Goal: Check status: Check status

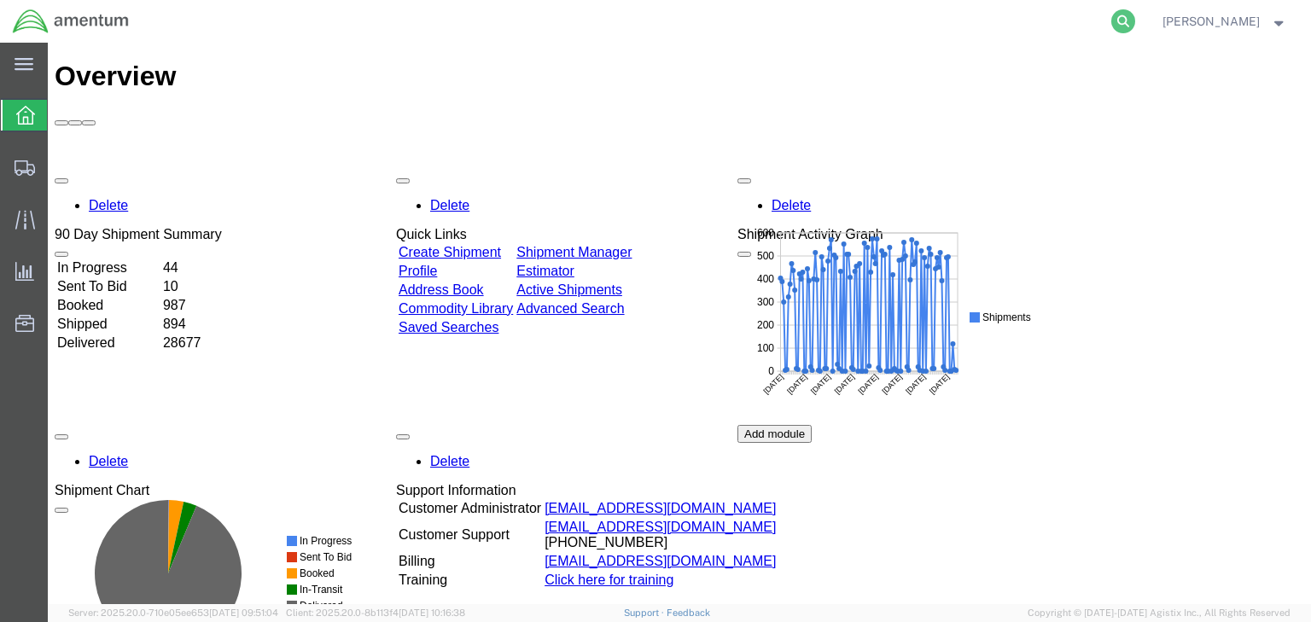
click at [1135, 21] on icon at bounding box center [1123, 21] width 24 height 24
paste input "56997634"
type input "56997634"
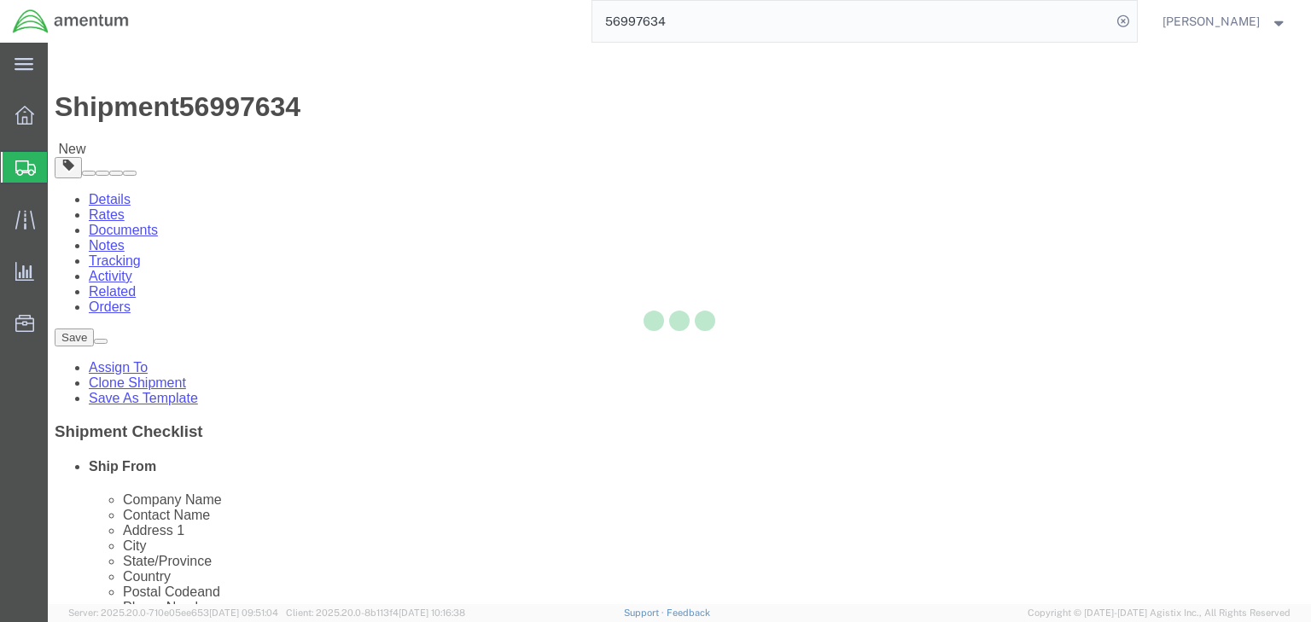
select select
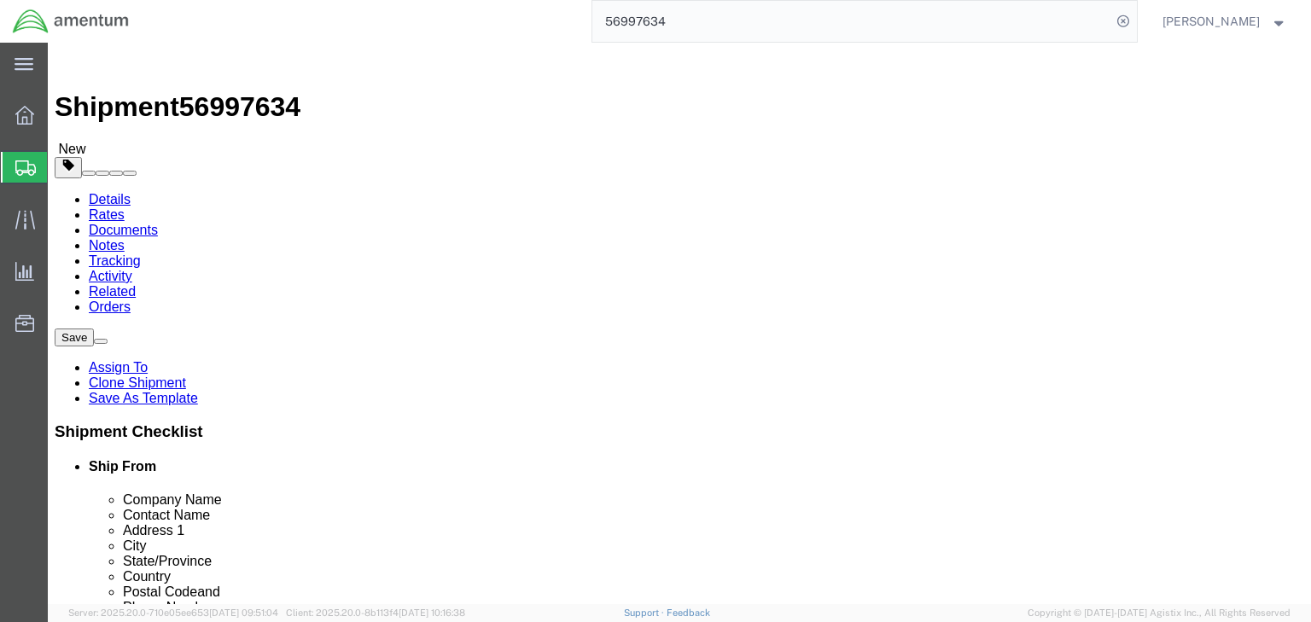
drag, startPoint x: 230, startPoint y: 104, endPoint x: 247, endPoint y: 140, distance: 39.3
click icon
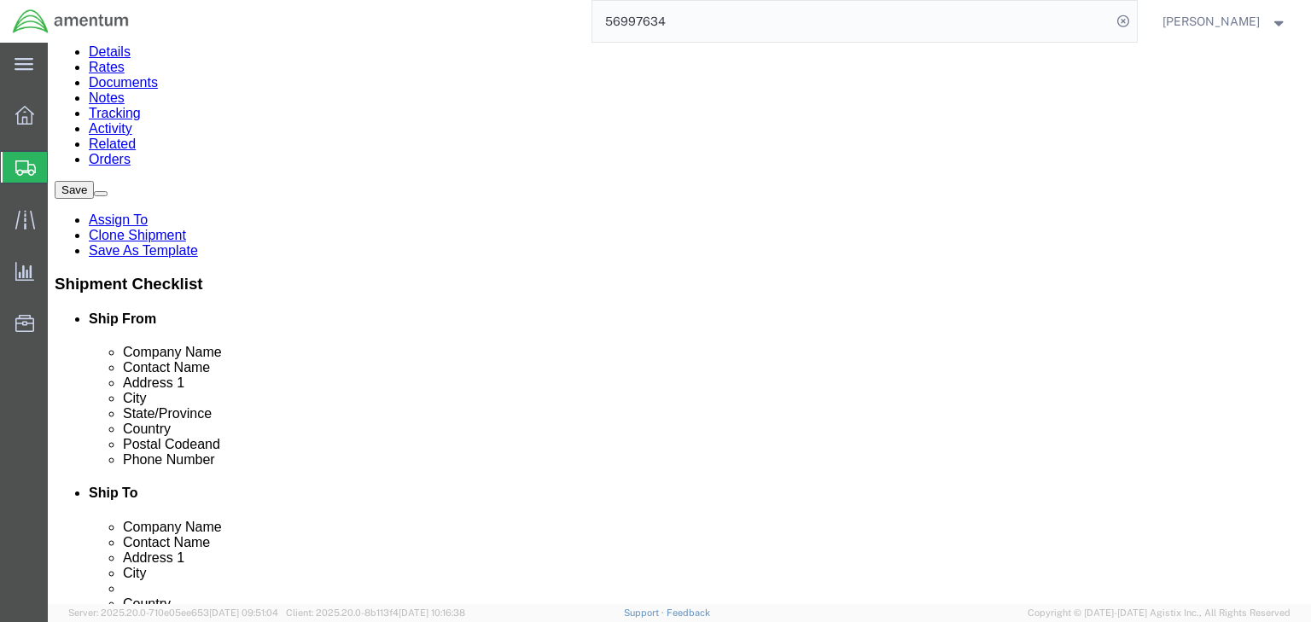
scroll to position [154, 0]
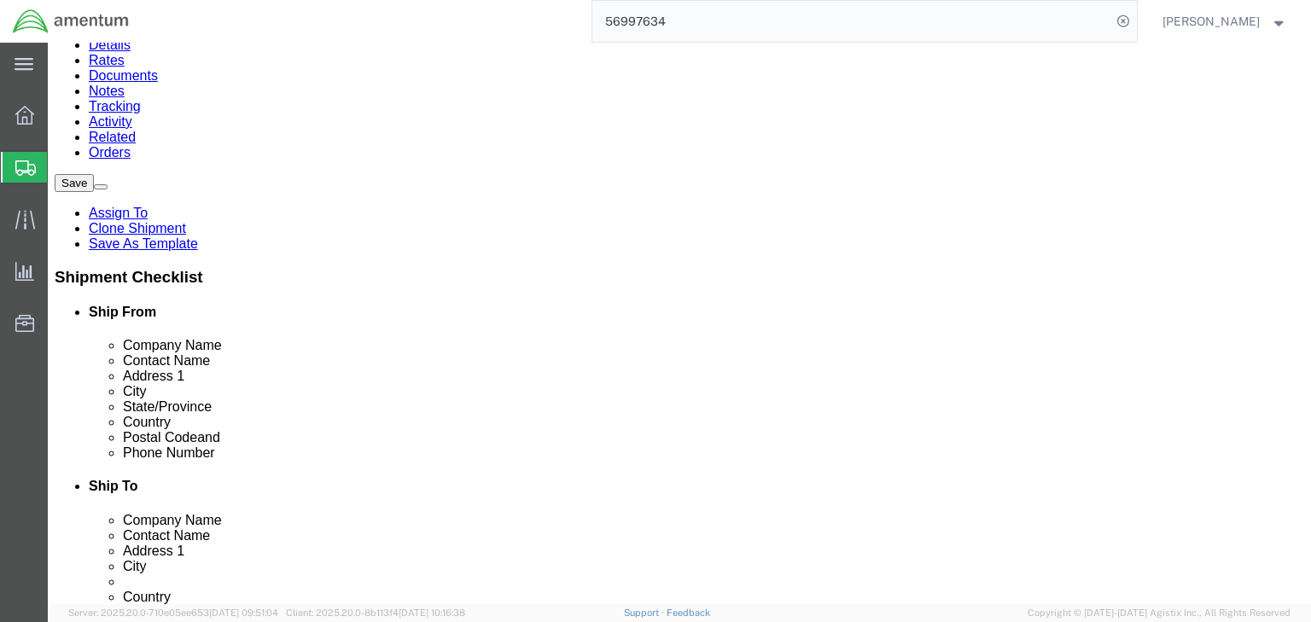
click dd "1.00 USD"
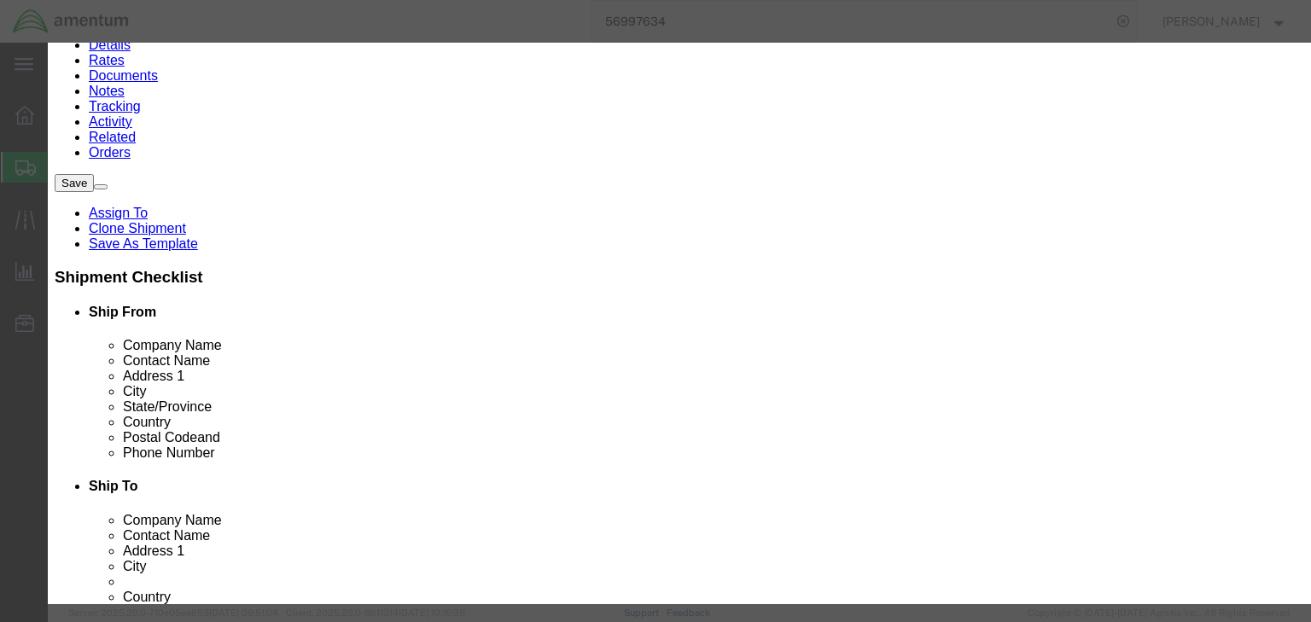
scroll to position [410, 0]
type input "4911998000"
click div "ECCN 0000"
type input "EAR99"
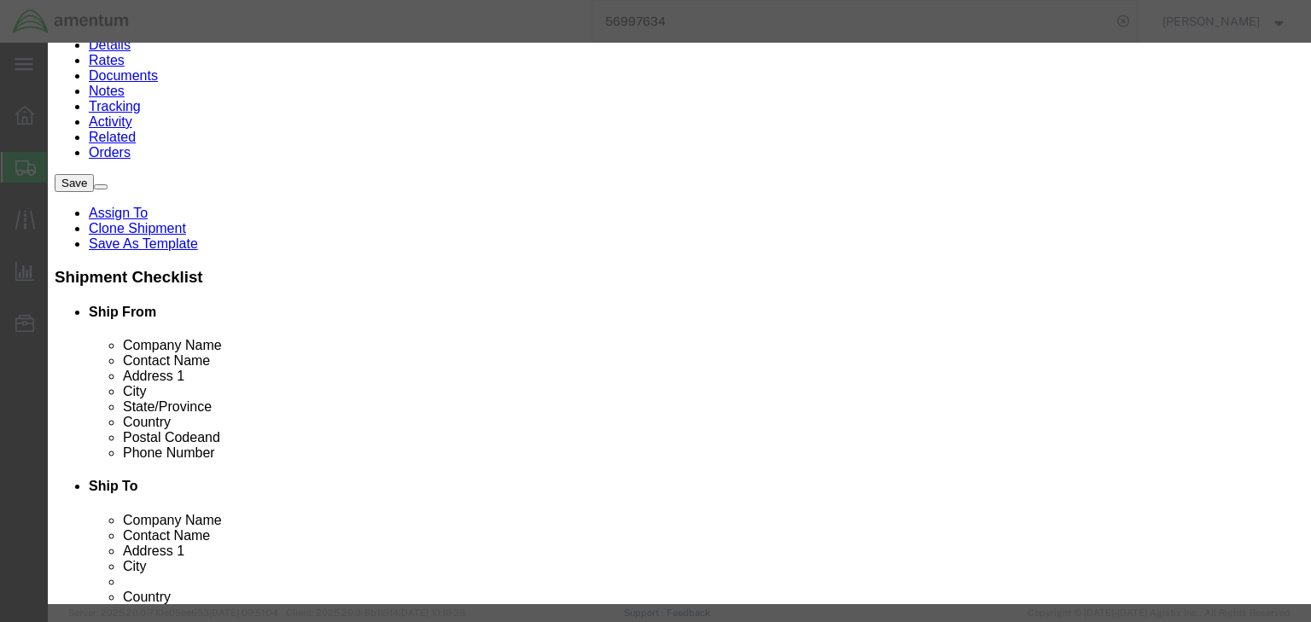
click select "Select ATF BIS DEA EPA FDA FTR ITAR OFAC Other (OPA)"
select select "BIS"
click select "Select ATF BIS DEA EPA FDA FTR ITAR OFAC Other (OPA)"
click select "Select AGR-Agricultural APP-Computers APR-Additional Permissive Exports AVS-Air…"
select select "NLR"
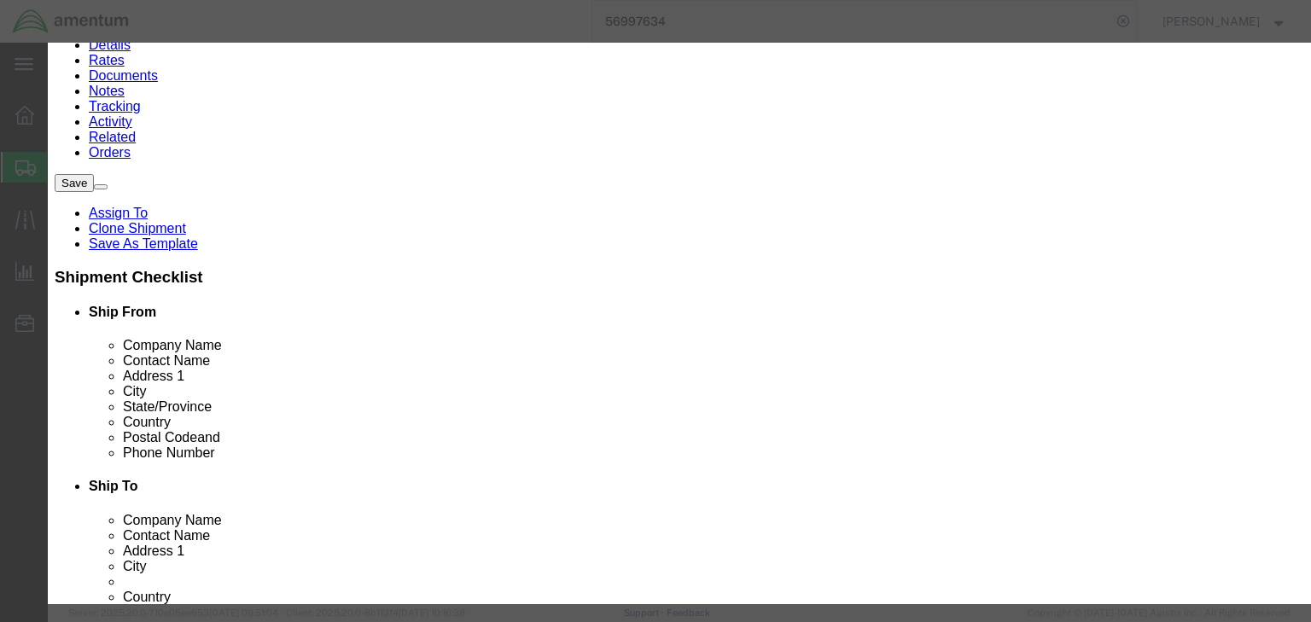
click select "Select AGR-Agricultural APP-Computers APR-Additional Permissive Exports AVS-Air…"
click button "Save & Close"
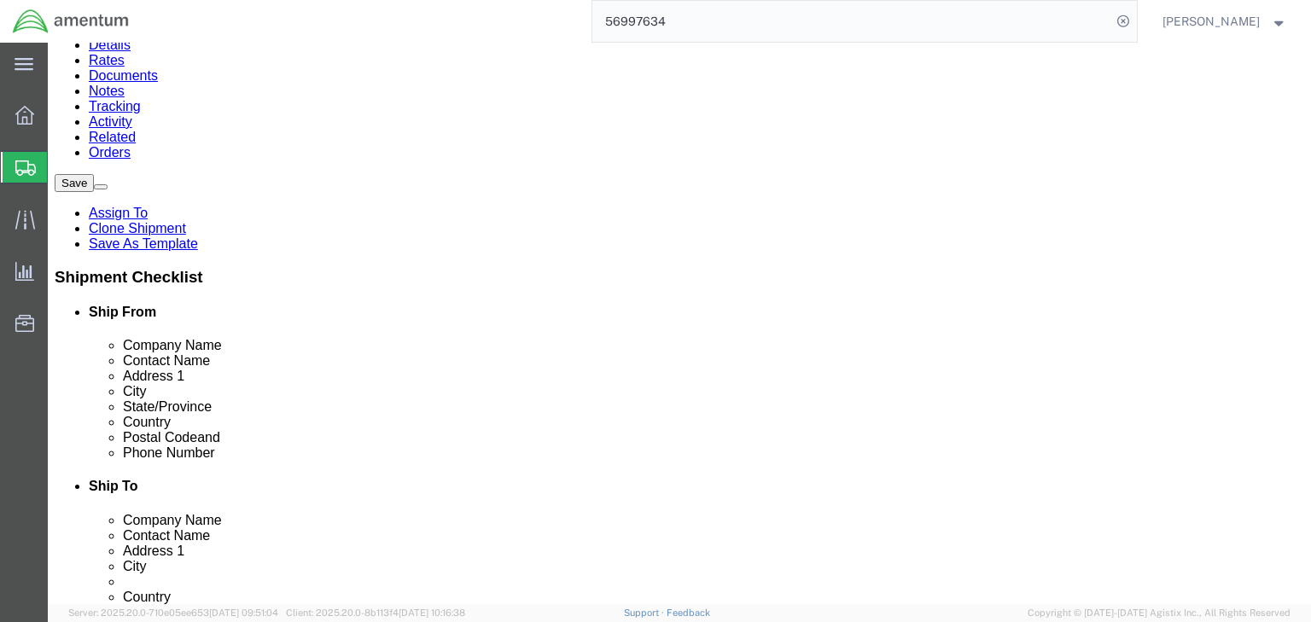
click icon
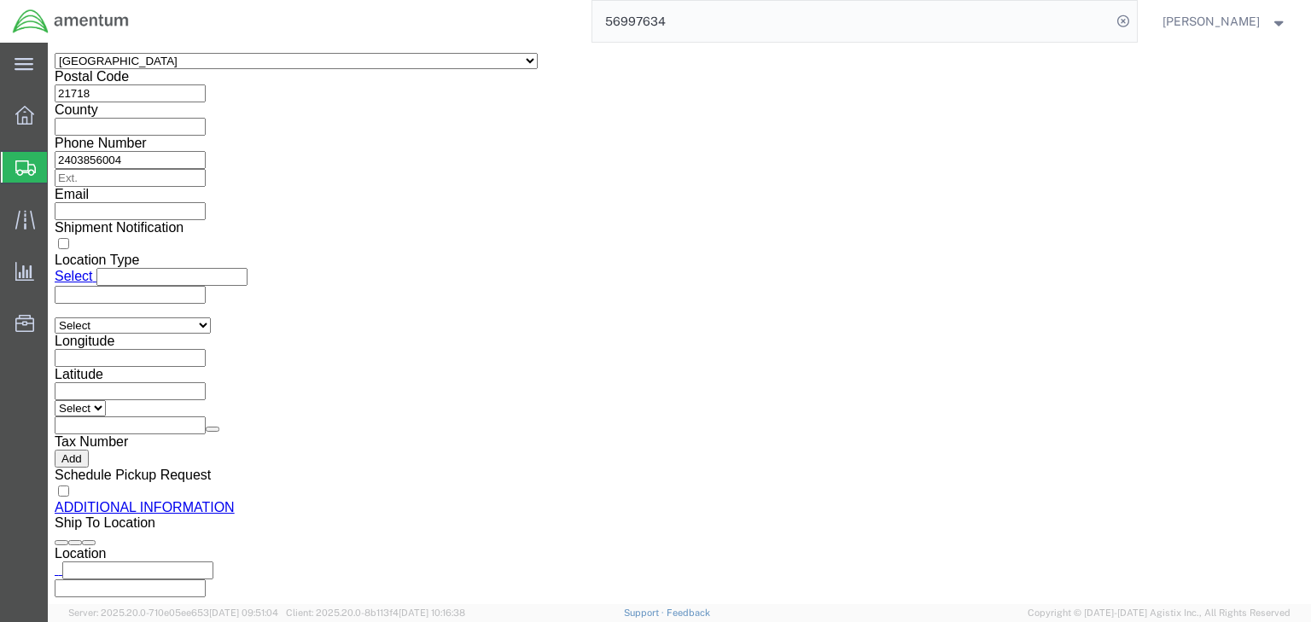
scroll to position [1276, 0]
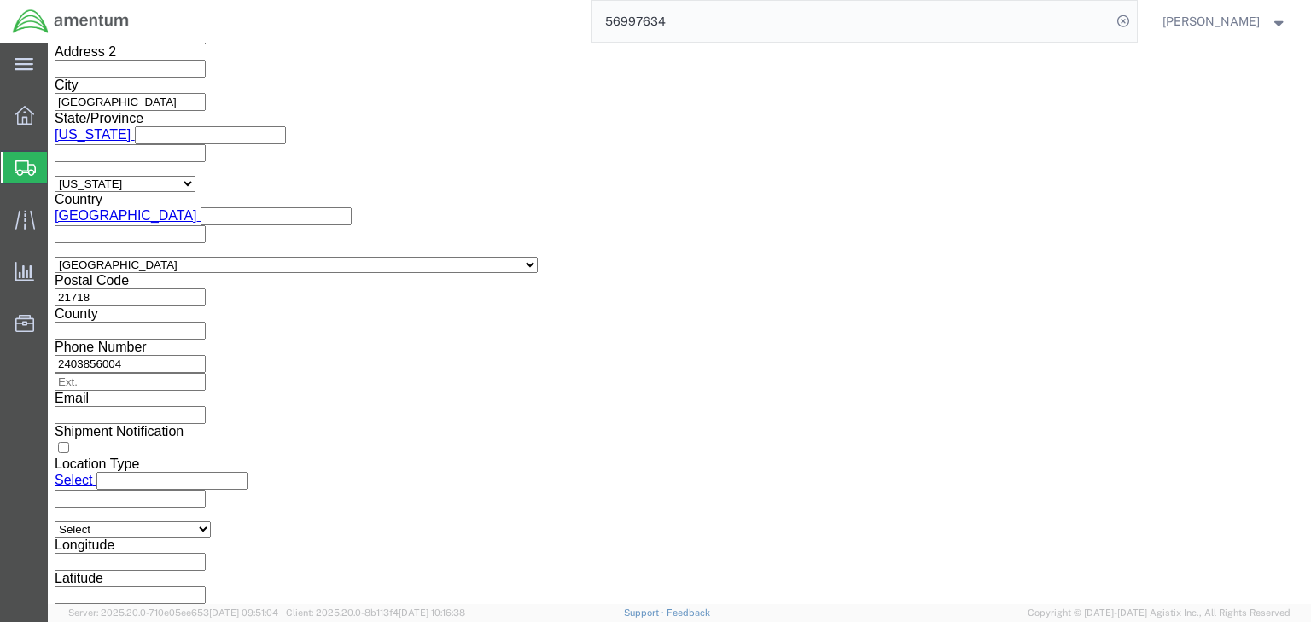
click select "Select ATF BIS DEA EPA FDA FTR ITAR OFAC Other (OPA)"
select select "FTR"
click select "Select ATF BIS DEA EPA FDA FTR ITAR OFAC Other (OPA)"
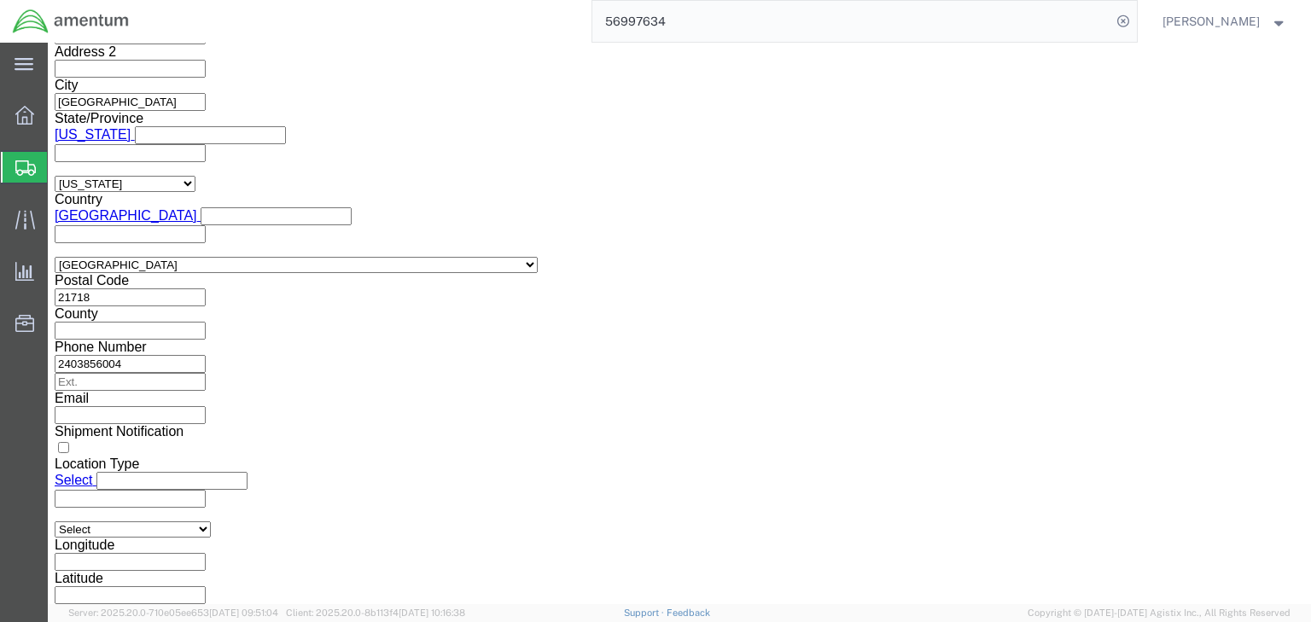
click select "Select 30.2(d)(2) 30.36 30.37(a) 30.37(f) 30.37(g) 30.37(h) 30.37(i) 30.37(j) 3…"
select select "30.37(a)"
click select "Select 30.2(d)(2) 30.36 30.37(a) 30.37(f) 30.37(g) 30.37(h) 30.37(i) 30.37(j) 3…"
click select "Select AES-Direct EEI Carrier File EEI EEI Exempt"
select select "EXEM"
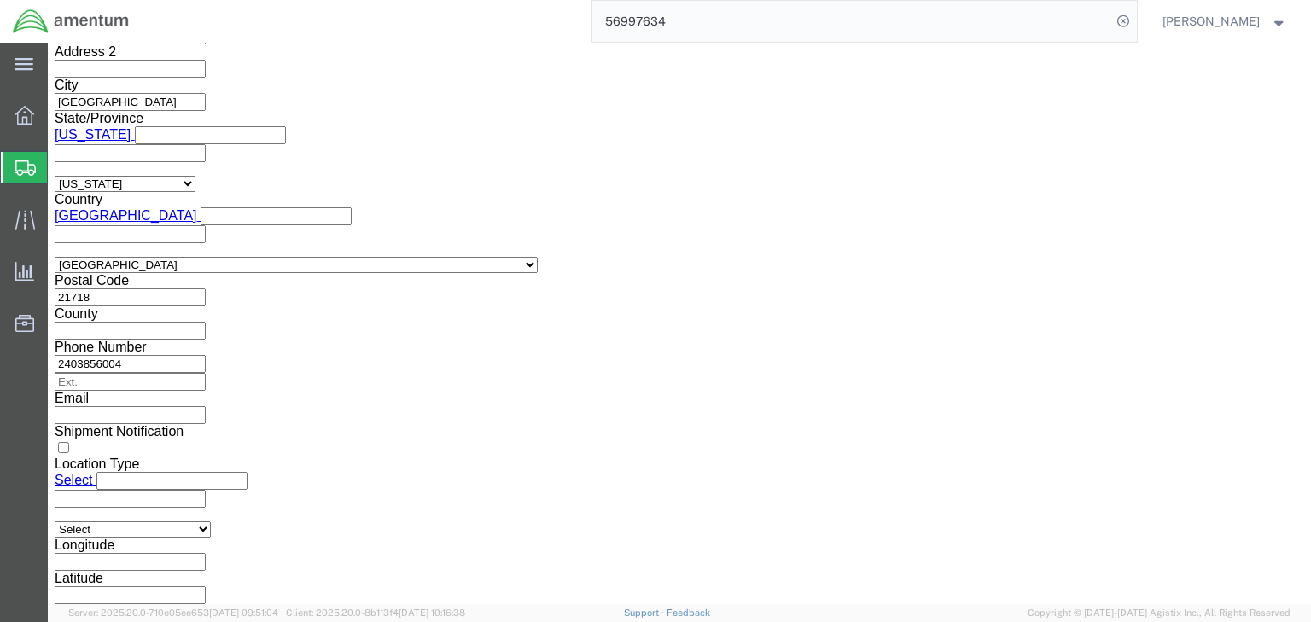
click select "Select AES-Direct EEI Carrier File EEI EEI Exempt"
click link "Package Information"
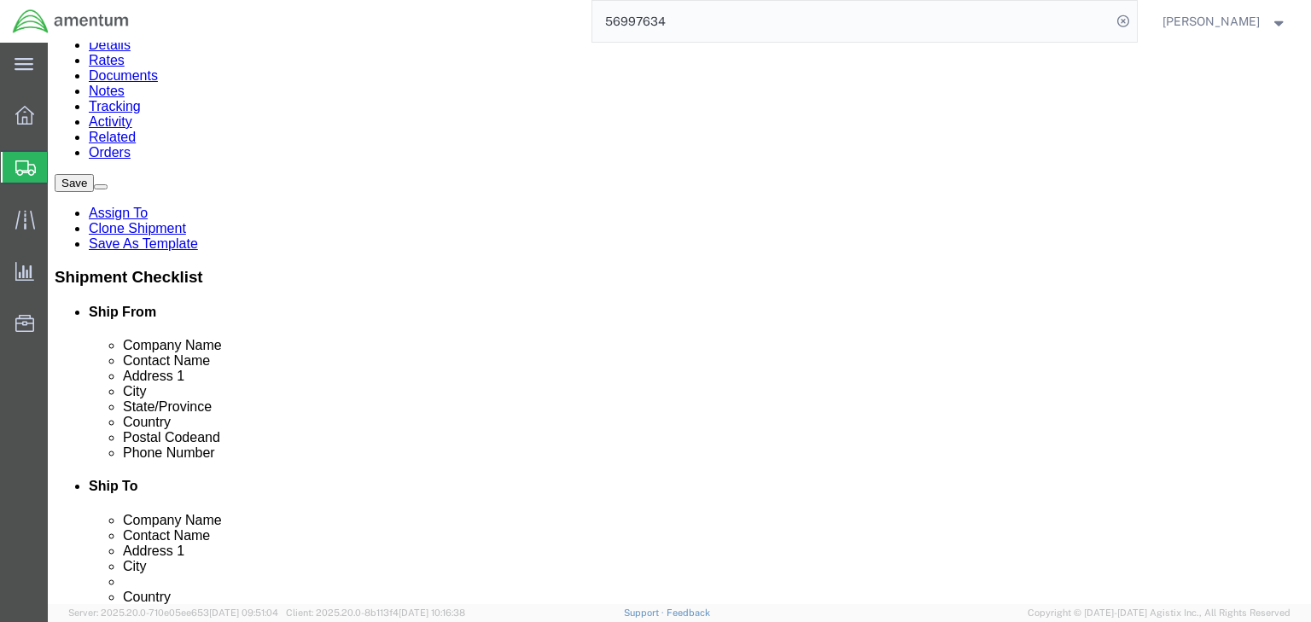
click icon
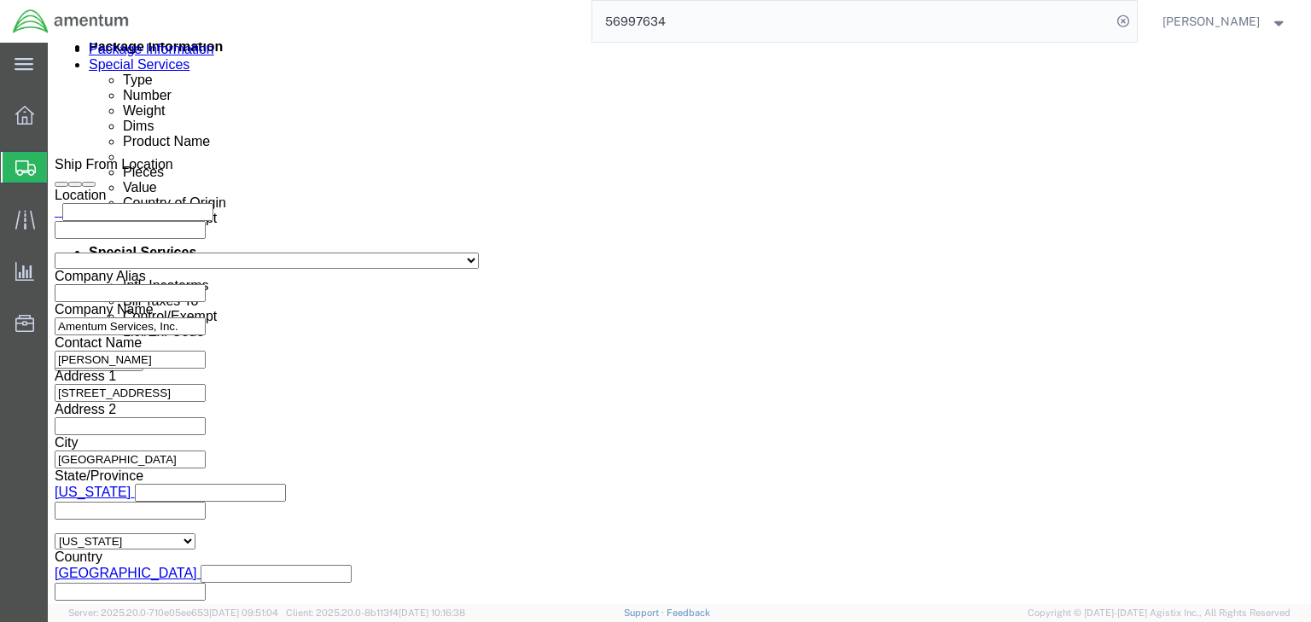
click at [19, 160] on icon at bounding box center [25, 167] width 20 height 15
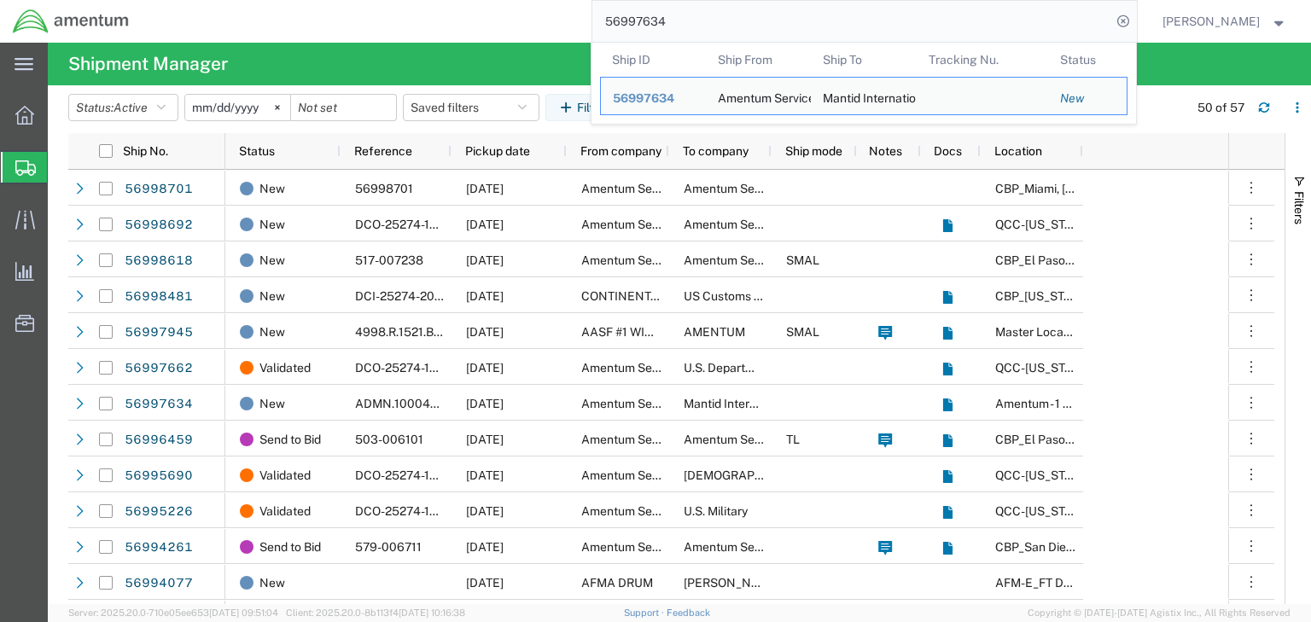
click at [729, 17] on input "56997634" at bounding box center [851, 21] width 519 height 41
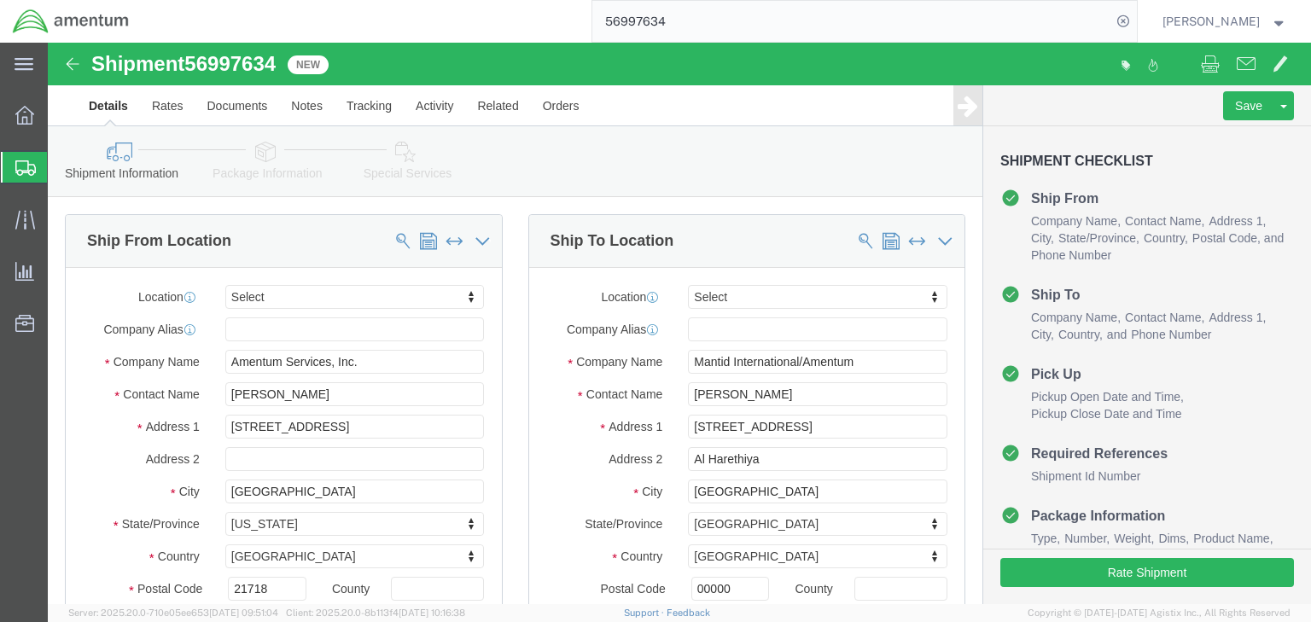
select select
click icon
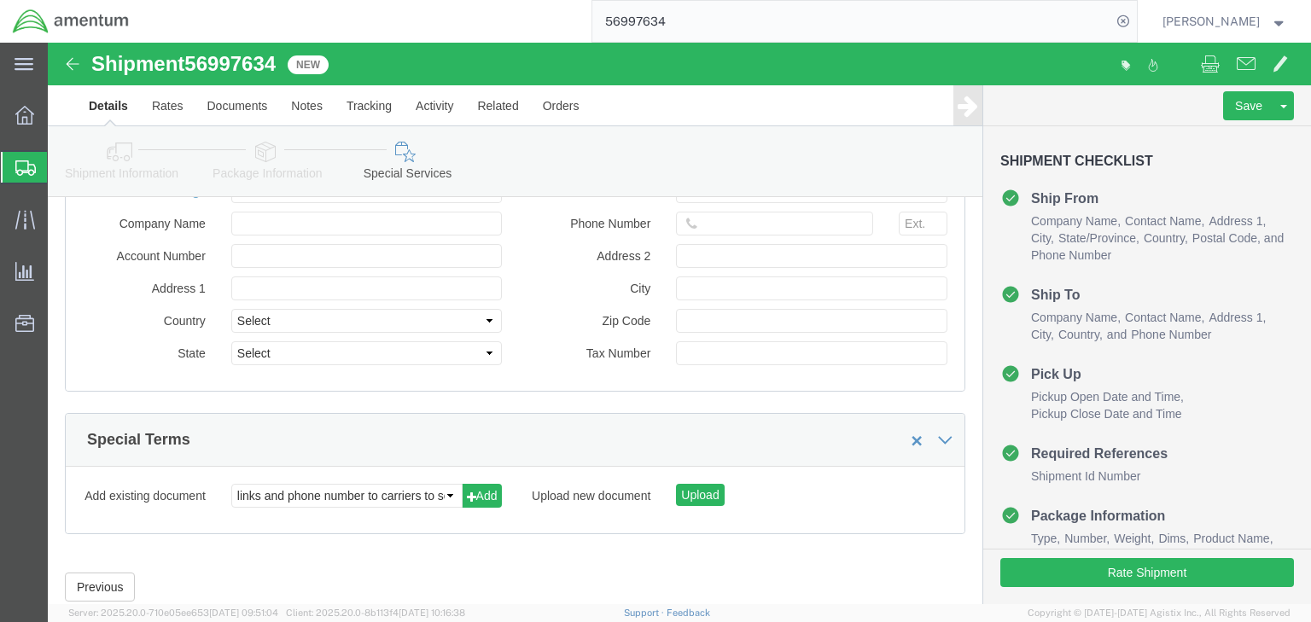
scroll to position [2231, 0]
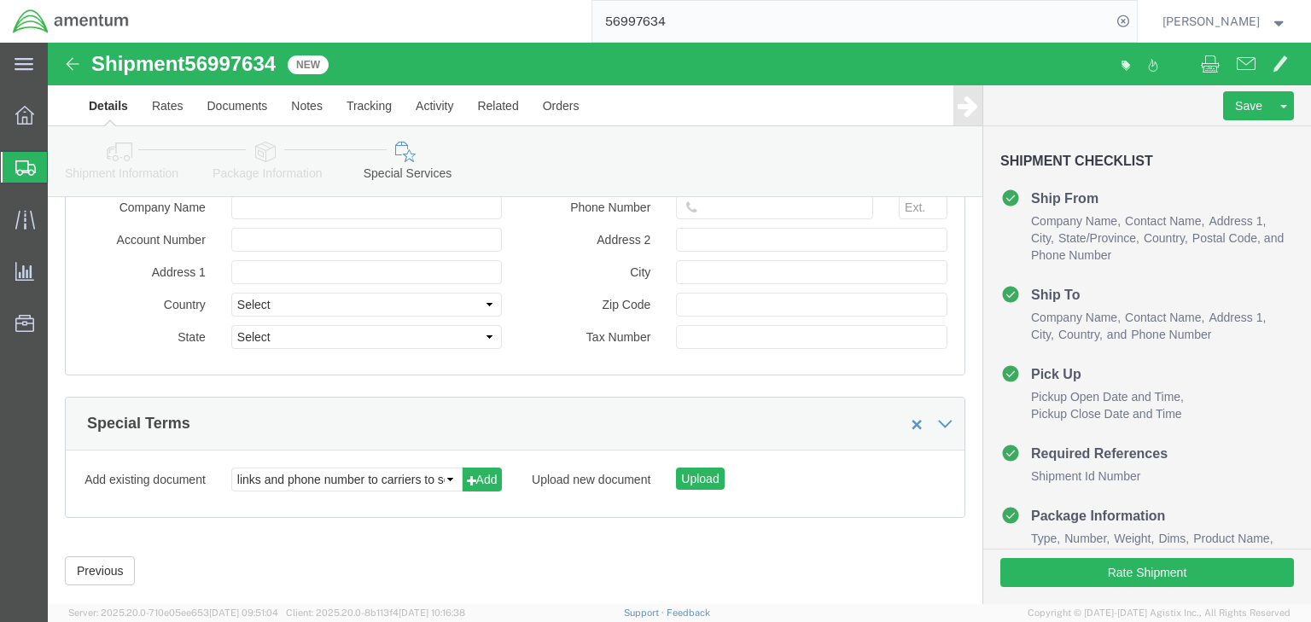
click at [21, 170] on icon at bounding box center [25, 167] width 20 height 15
